Goal: Information Seeking & Learning: Find specific fact

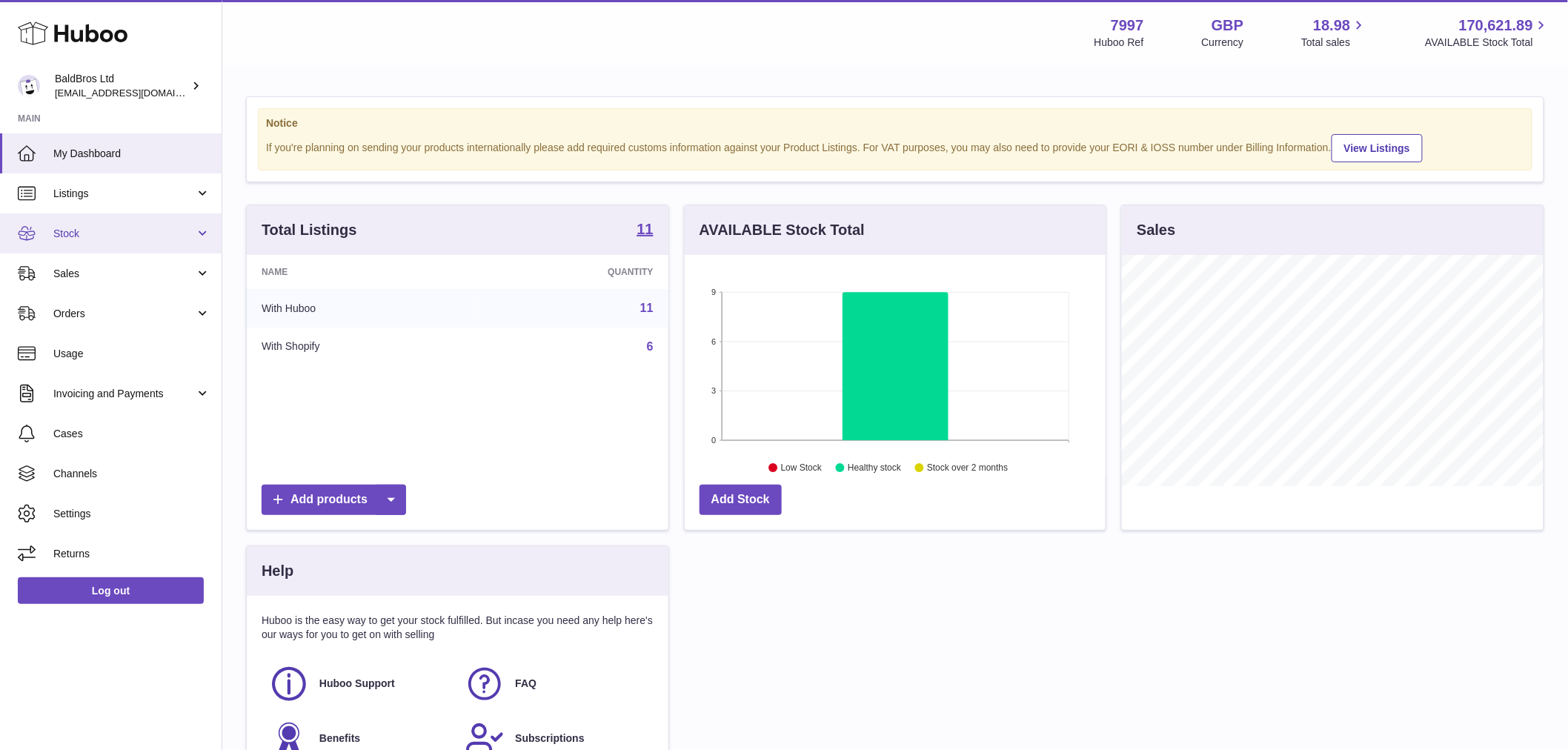
scroll to position [232, 421]
click at [148, 287] on link "Sales" at bounding box center [111, 273] width 221 height 40
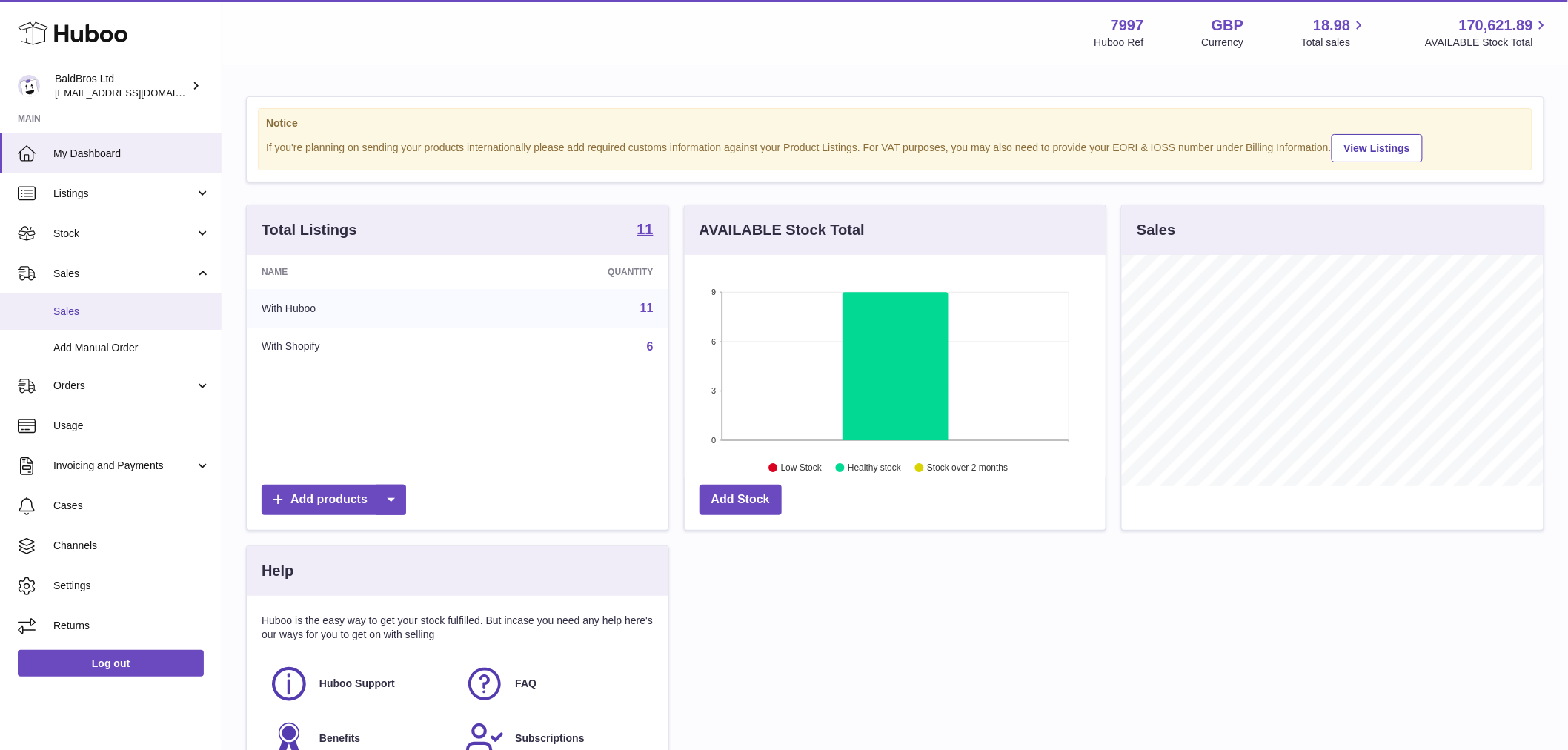
click at [148, 319] on link "Sales" at bounding box center [111, 312] width 221 height 37
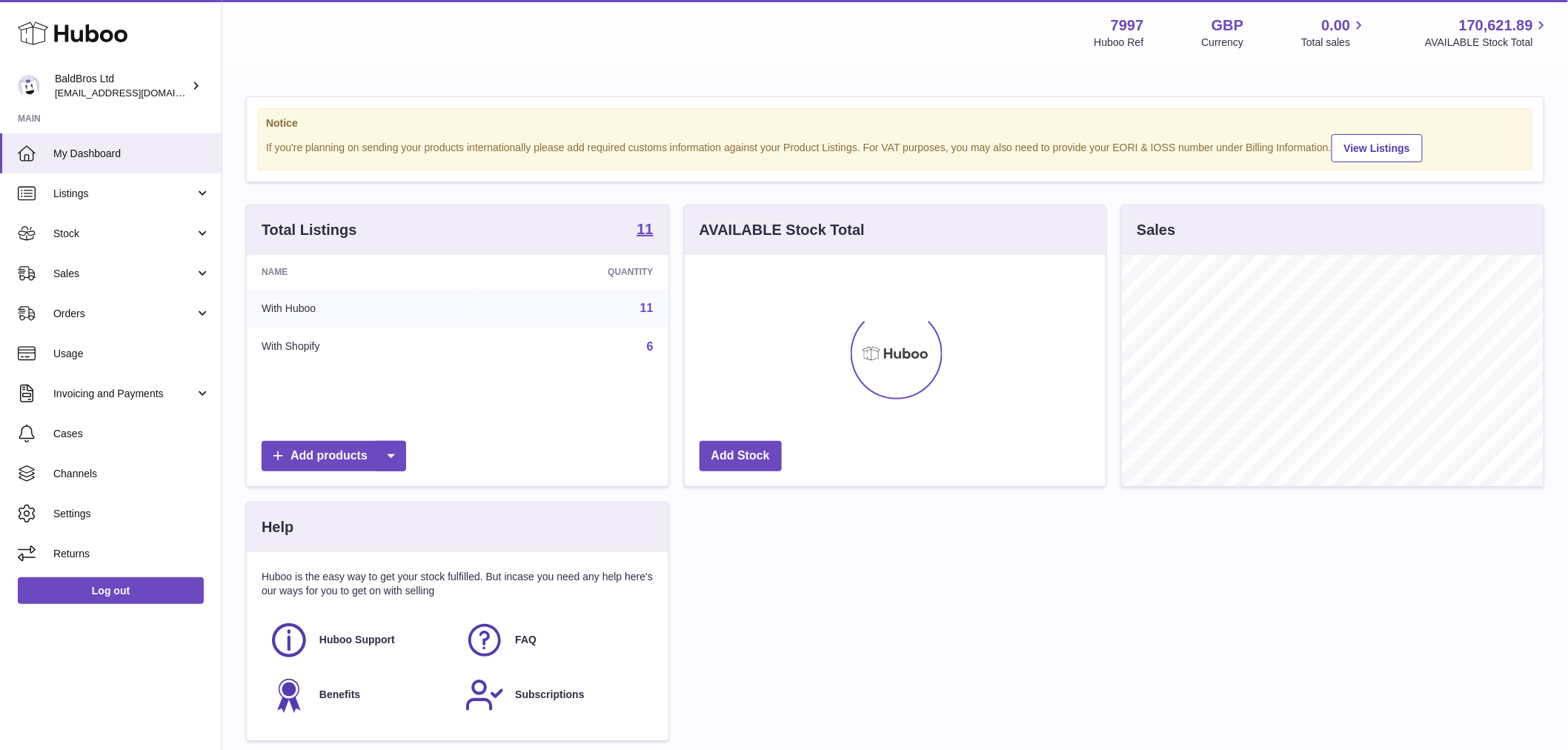
scroll to position [232, 421]
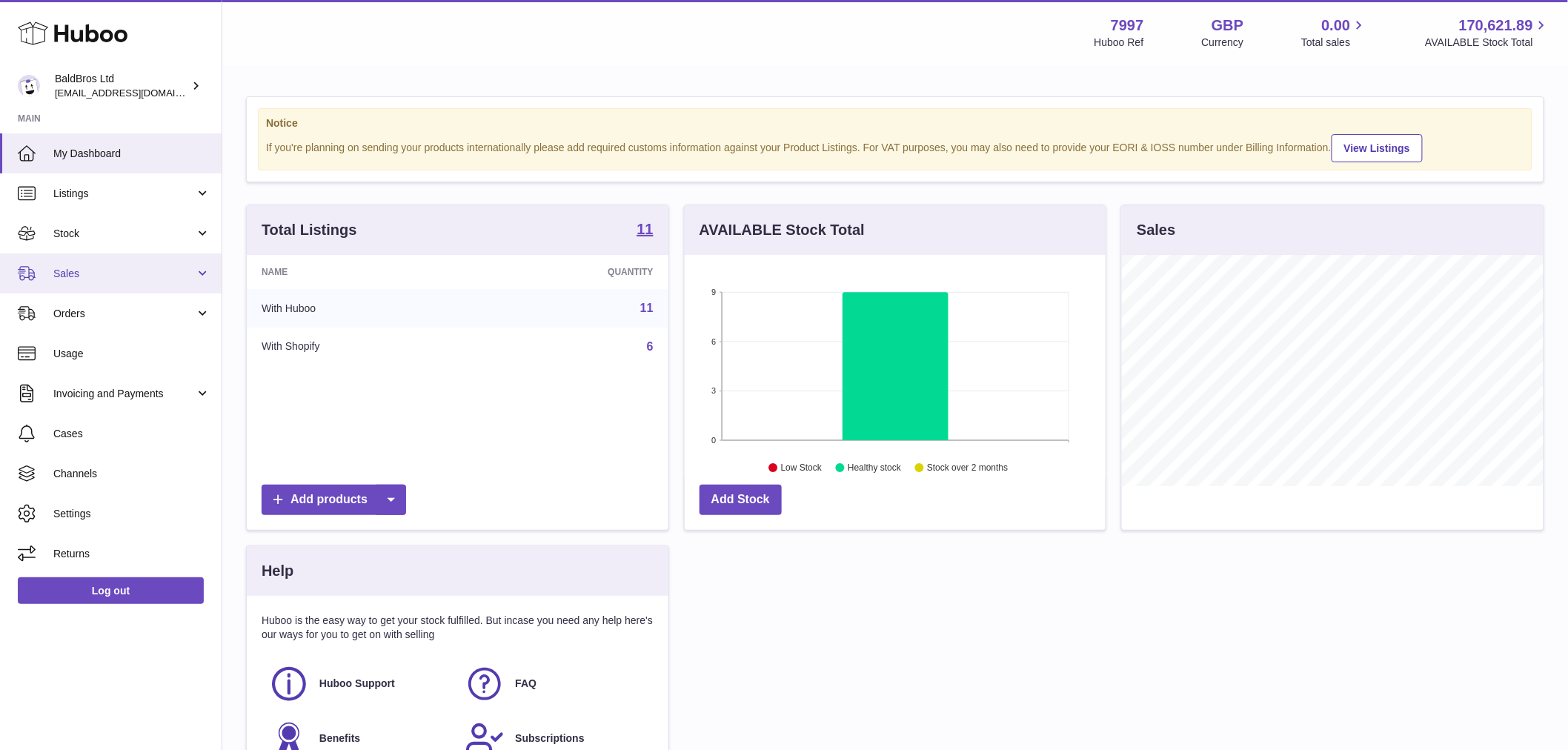
click at [93, 268] on span "Sales" at bounding box center [124, 274] width 141 height 14
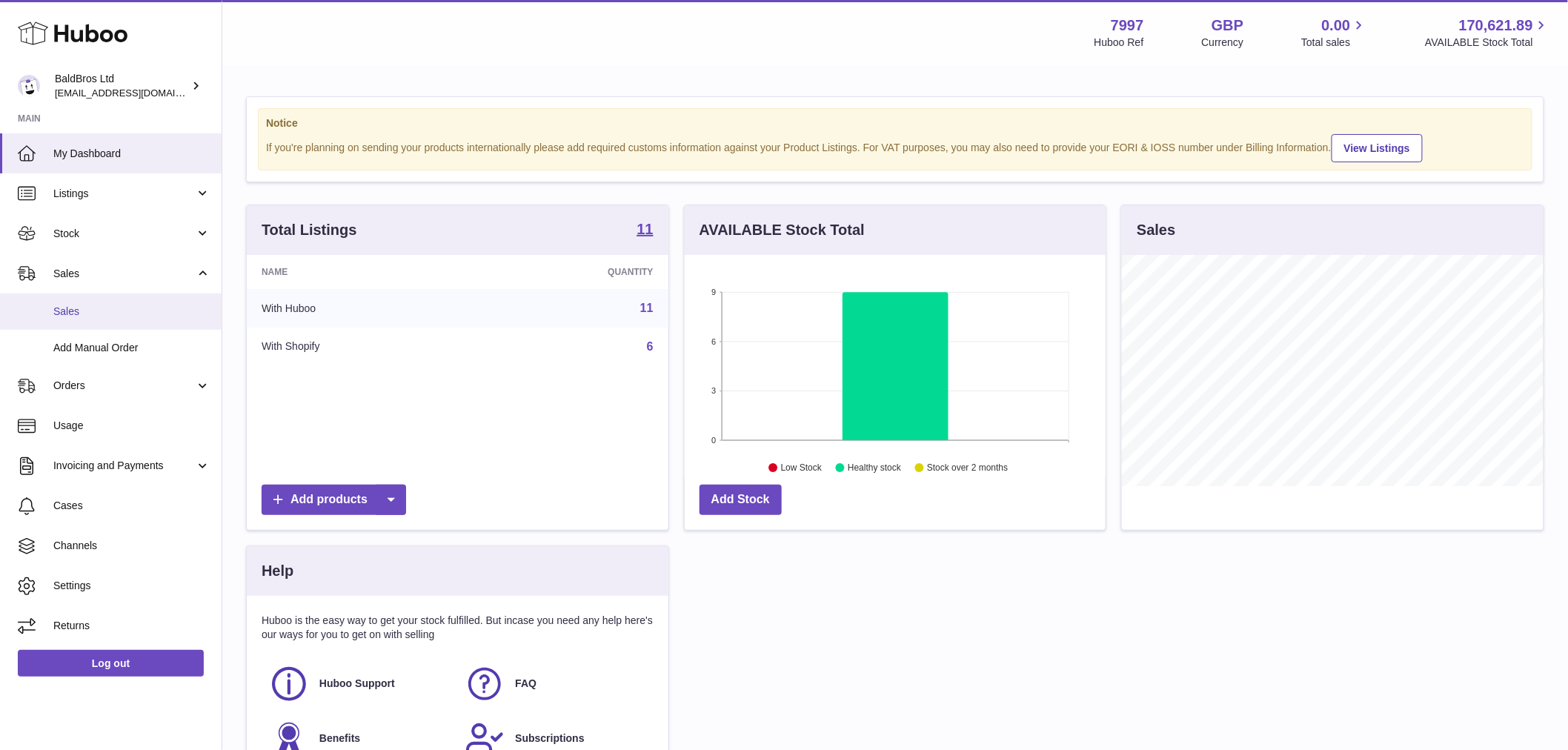
click at [118, 301] on link "Sales" at bounding box center [111, 312] width 221 height 37
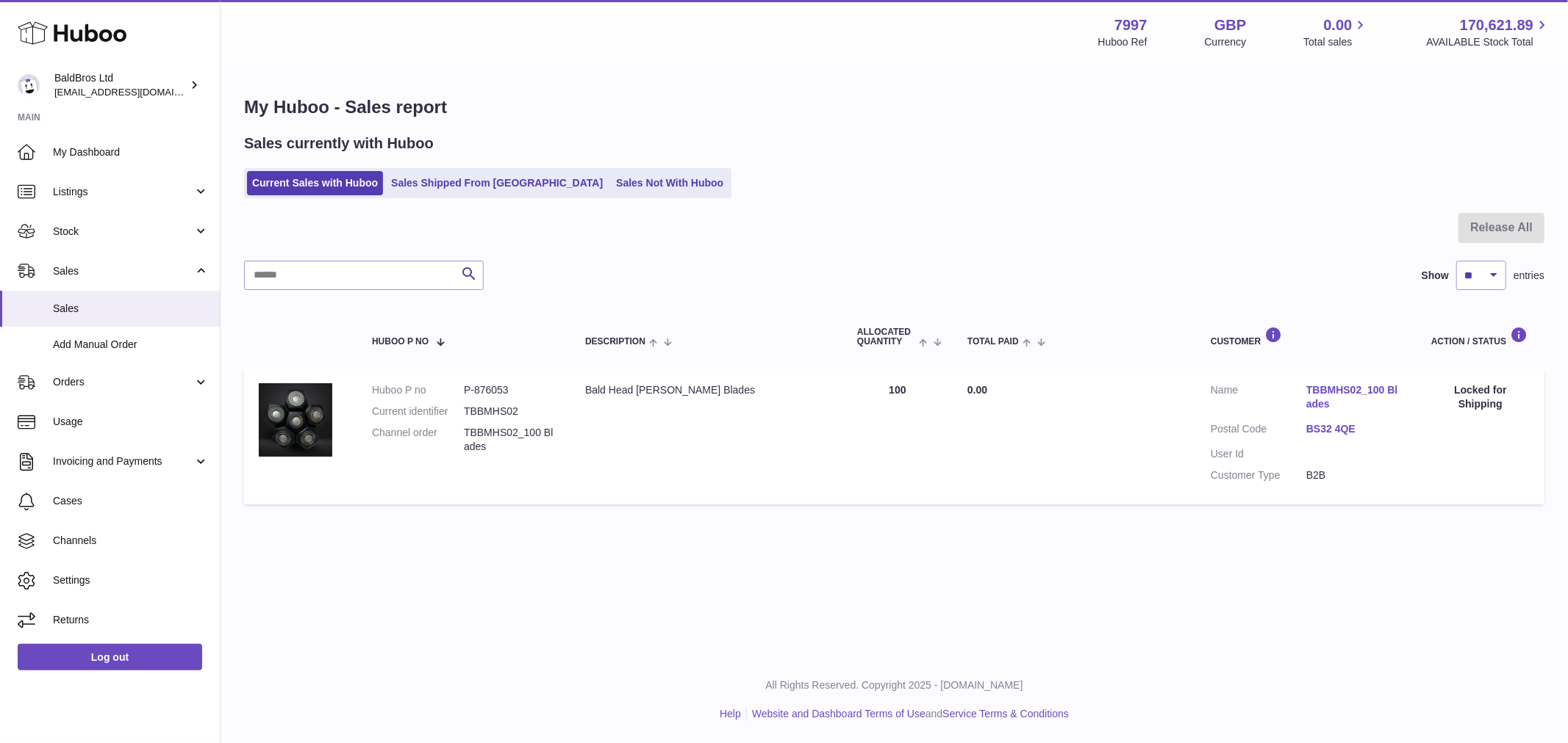
drag, startPoint x: 1364, startPoint y: 412, endPoint x: 1289, endPoint y: 395, distance: 76.9
click at [1289, 395] on dl "Customer Name TBBMHS02_100 Blades Postal Code BS32 4QE User Id Customer Type B2B" at bounding box center [1306, 436] width 191 height 105
copy dl "TBBMHS02_100 Blades"
click at [1338, 428] on link "BS32 4QE" at bounding box center [1354, 429] width 95 height 14
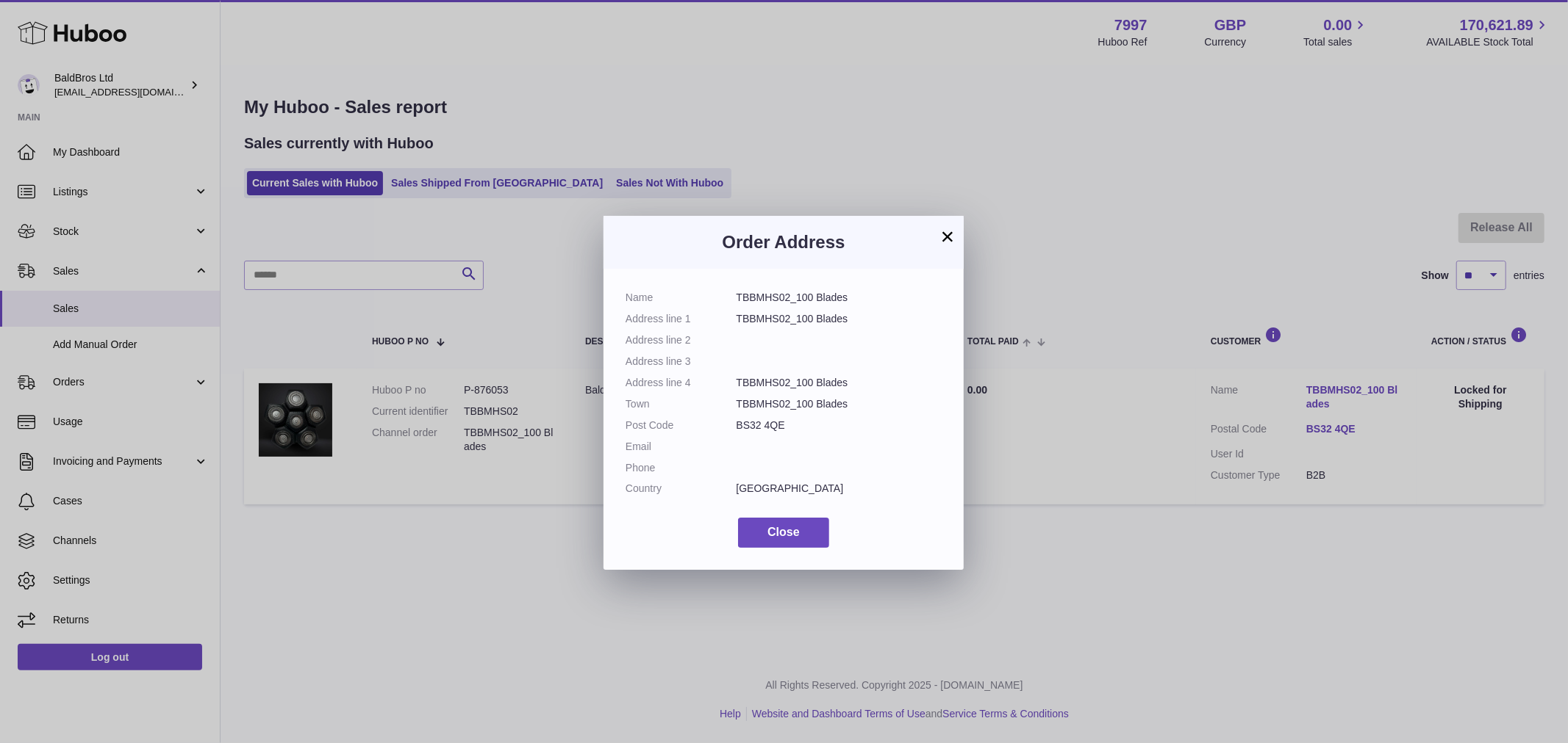
click at [769, 312] on dd "TBBMHS02_100 Blades" at bounding box center [840, 319] width 206 height 14
click at [772, 312] on dd "TBBMHS02_100 Blades" at bounding box center [840, 319] width 206 height 14
click at [841, 321] on dd "TBBMHS02_100 Blades" at bounding box center [840, 319] width 206 height 14
drag, startPoint x: 841, startPoint y: 321, endPoint x: 761, endPoint y: 324, distance: 80.1
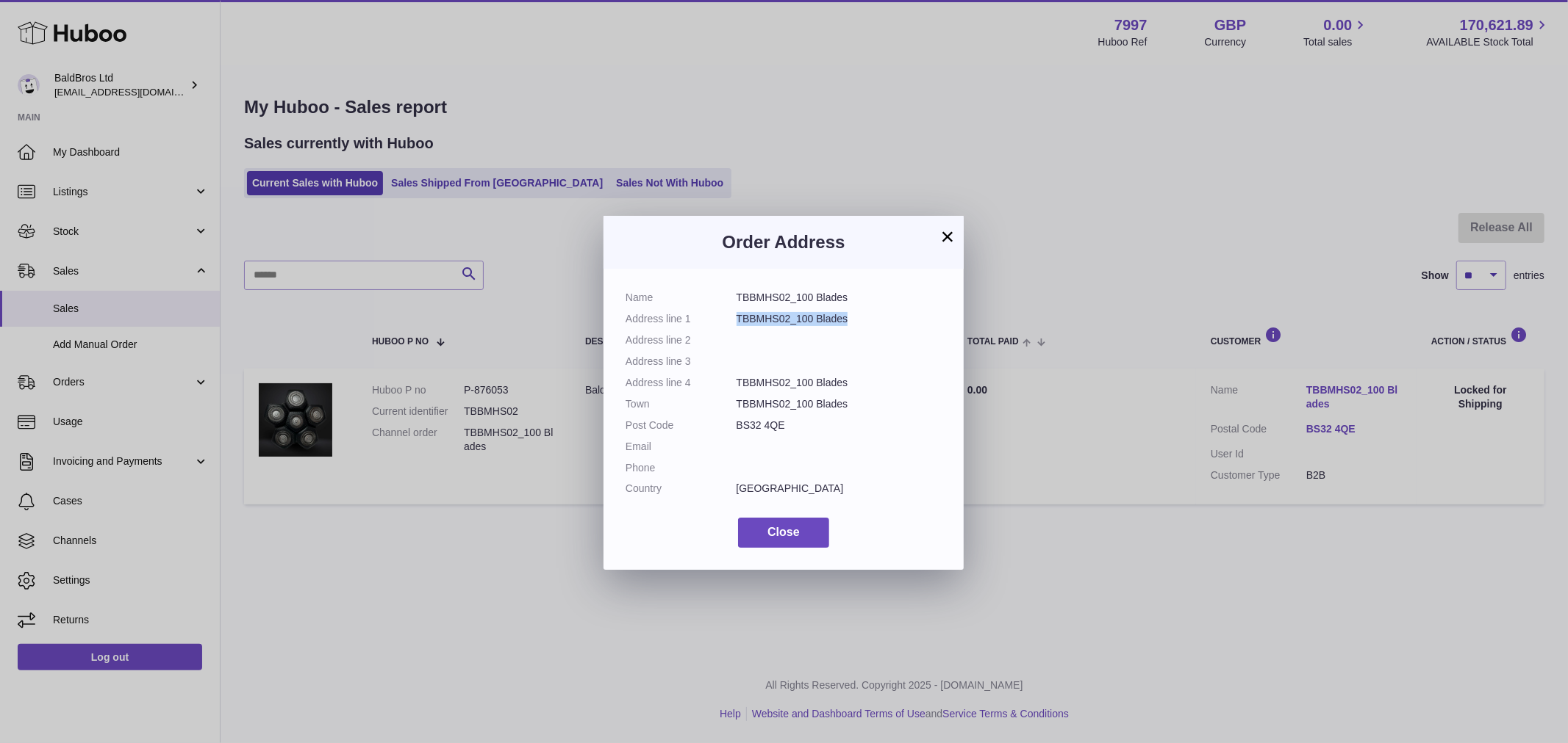
click at [761, 324] on dd "TBBMHS02_100 Blades" at bounding box center [840, 319] width 206 height 14
copy dd "TBBMHS02_100 Blades"
click at [521, 219] on div "× Order Address Name TBBMHS02_100 Blades Address line 1 TBBMHS02_100 Blades Add…" at bounding box center [784, 393] width 1568 height 743
